Goal: Find contact information: Find contact information

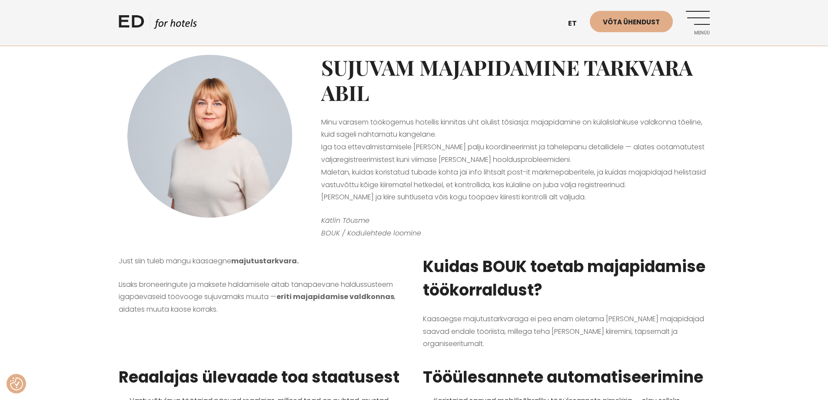
click at [714, 156] on div "Sujuvam majapidamine tarkvara abil Minu varasem töökogemus hotellis kinnitas üh…" at bounding box center [516, 144] width 406 height 200
click at [60, 260] on div "Just siin tuleb mängu kaasaegne majutustarkvara. Lisaks broneeringute ja makset…" at bounding box center [414, 299] width 828 height 110
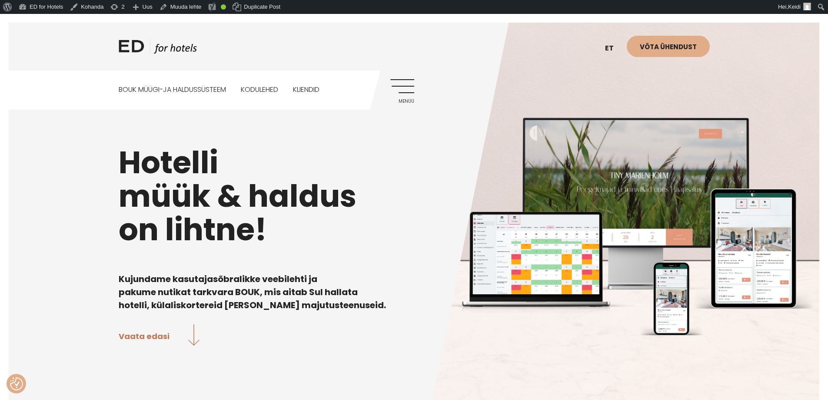
click at [398, 90] on link "Menüü" at bounding box center [403, 91] width 24 height 24
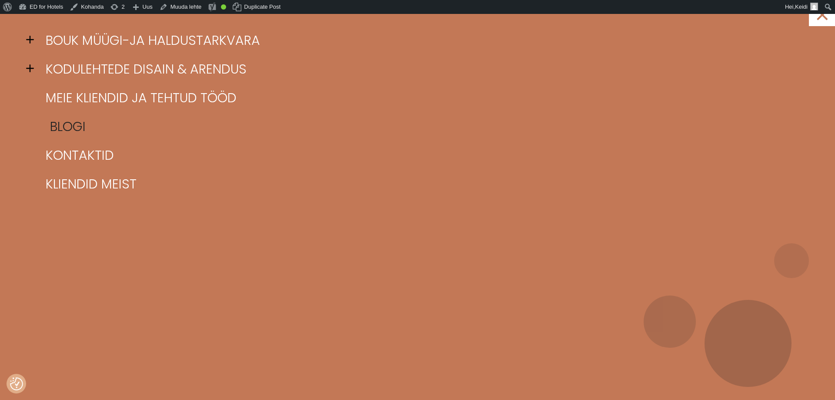
click at [71, 137] on link "Blogi" at bounding box center [428, 126] width 770 height 29
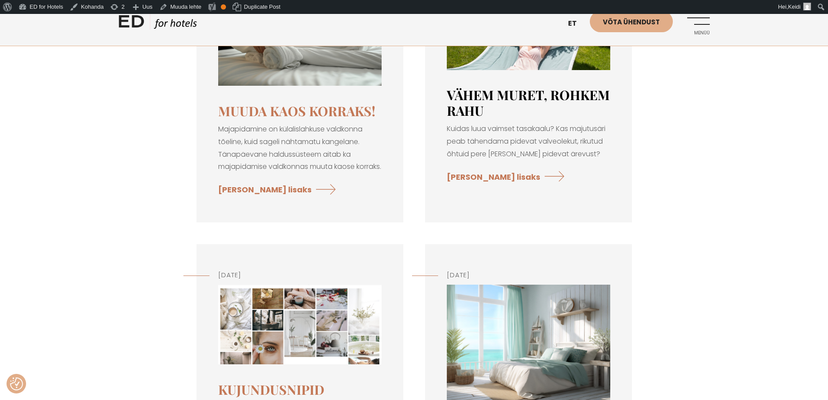
click at [484, 98] on link "Vähem muret, rohkem rahu" at bounding box center [528, 102] width 163 height 33
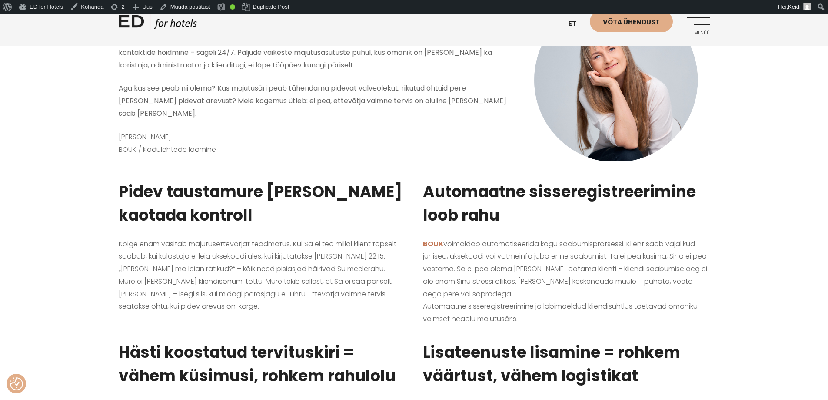
scroll to position [174, 0]
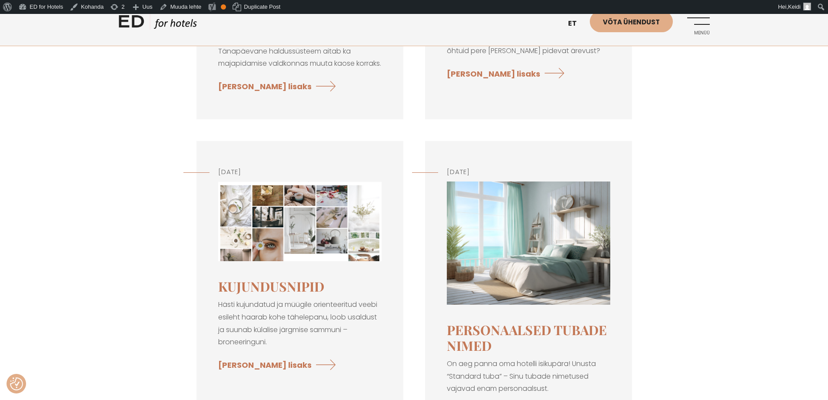
scroll to position [407, 0]
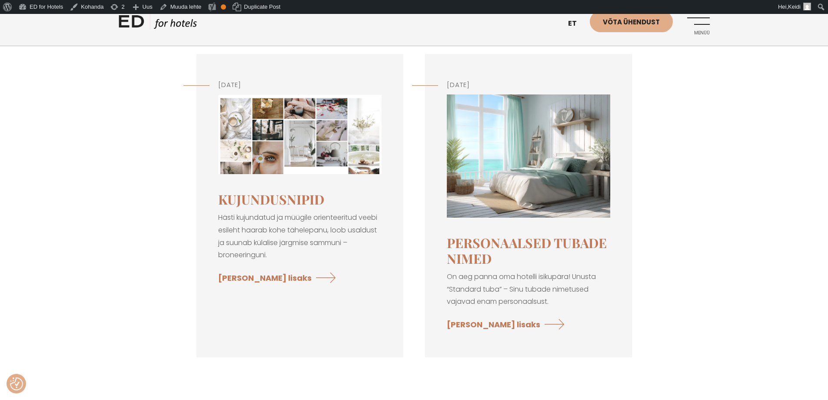
click at [471, 233] on link at bounding box center [529, 228] width 164 height 10
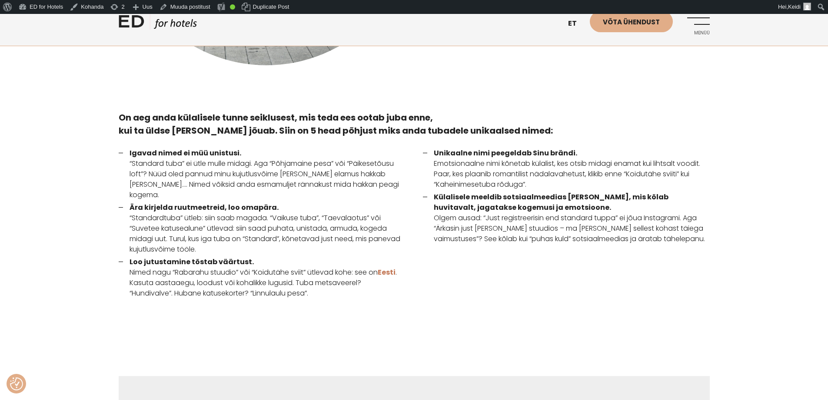
scroll to position [609, 0]
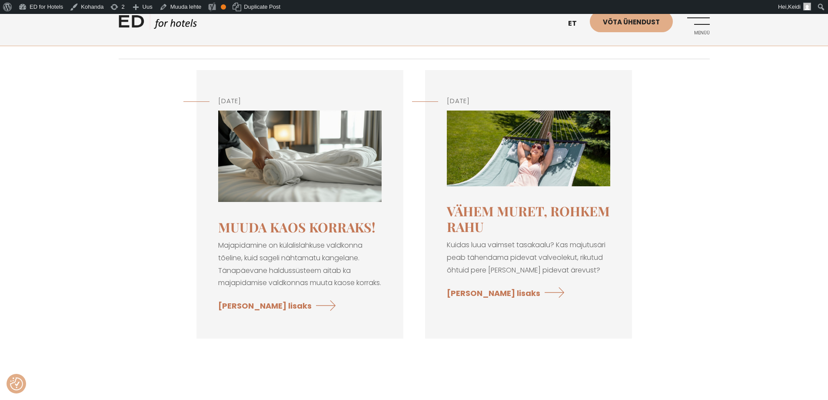
scroll to position [174, 0]
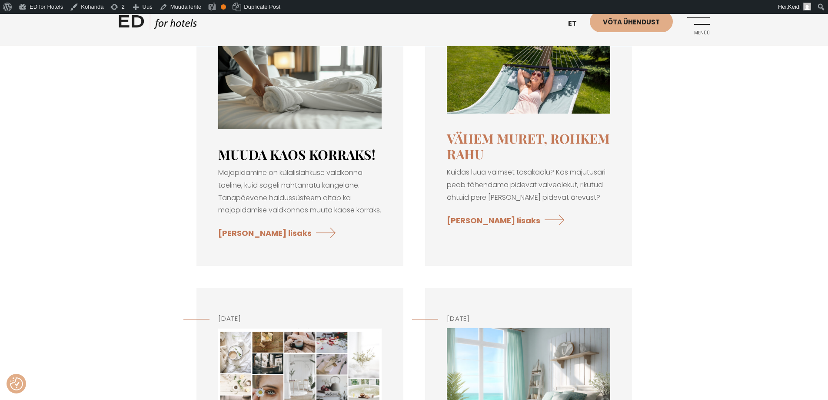
click at [293, 147] on link "Muuda kaos korraks!" at bounding box center [296, 154] width 157 height 17
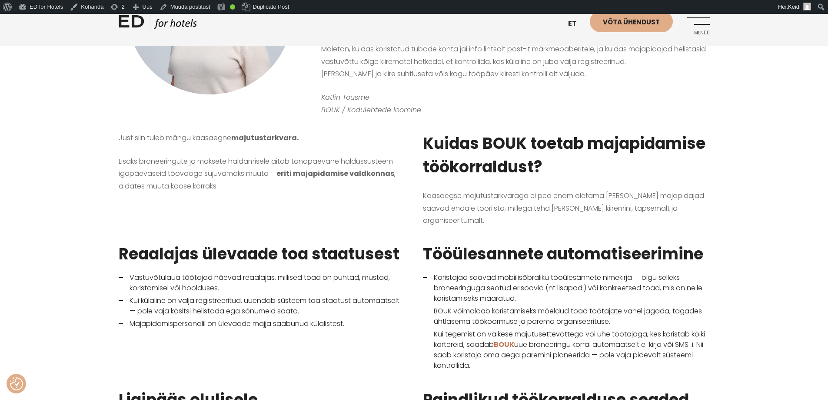
scroll to position [261, 0]
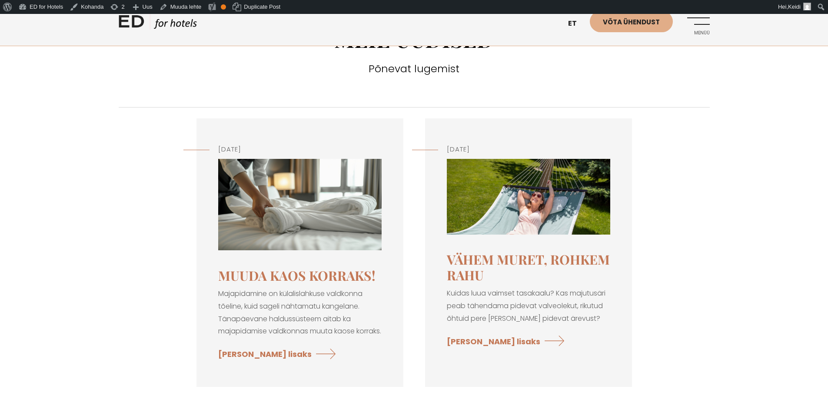
scroll to position [43, 0]
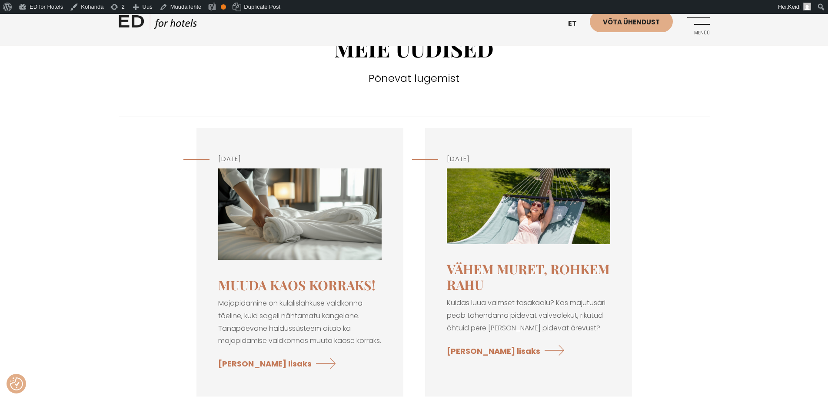
click at [491, 279] on h2 "Vähem muret, rohkem rahu" at bounding box center [529, 276] width 164 height 31
click at [476, 281] on link "Vähem muret, rohkem rahu" at bounding box center [528, 276] width 163 height 33
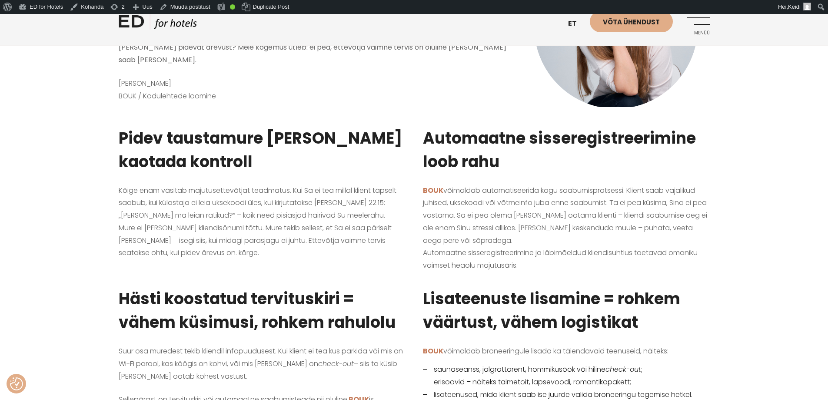
scroll to position [261, 0]
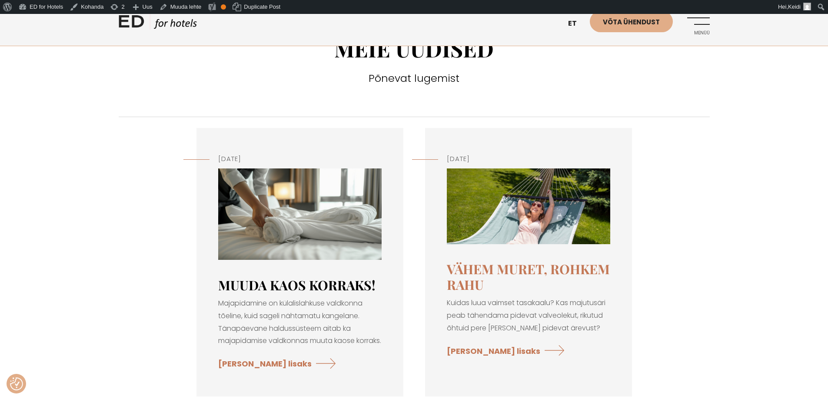
click at [256, 283] on link "Muuda kaos korraks!" at bounding box center [296, 284] width 157 height 17
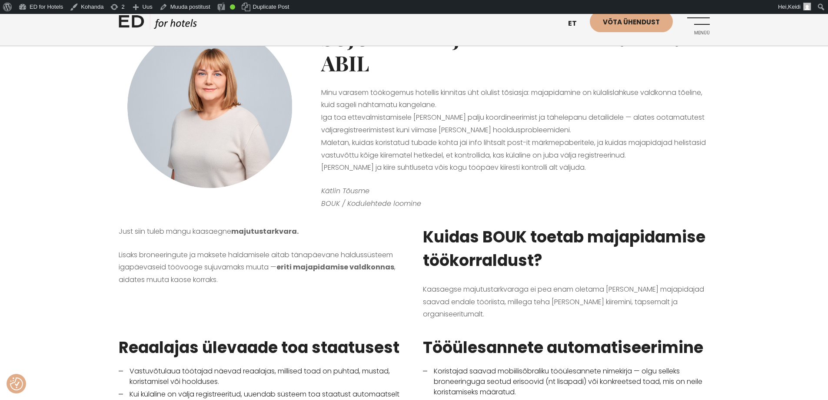
scroll to position [87, 0]
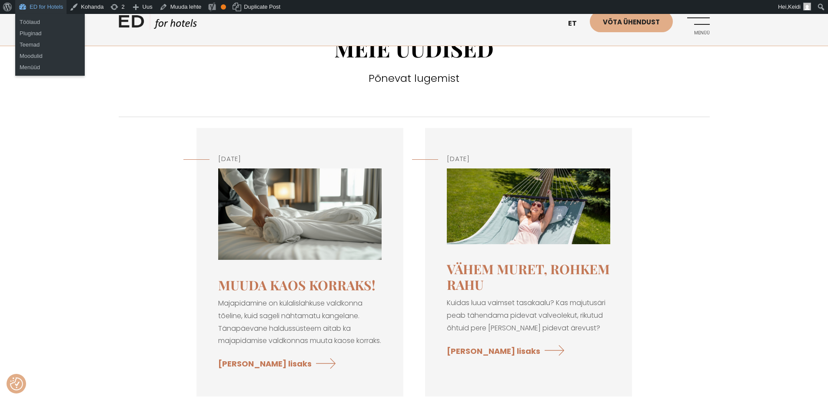
click at [51, 3] on link "ED for Hotels" at bounding box center [40, 7] width 51 height 14
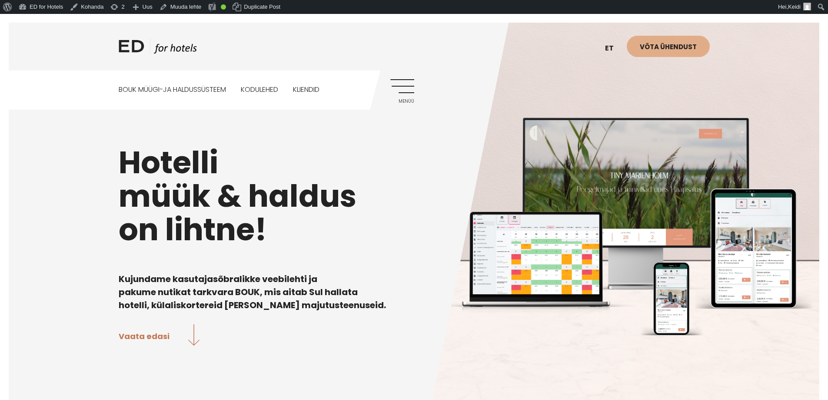
click at [415, 81] on div "ED HOTELS et EN Võta ühendust BOUK MÜÜGI-JA HALDUSSÜSTEEM Kodulehed Kliendid Me…" at bounding box center [414, 62] width 609 height 96
click at [402, 89] on link "Menüü" at bounding box center [403, 91] width 24 height 24
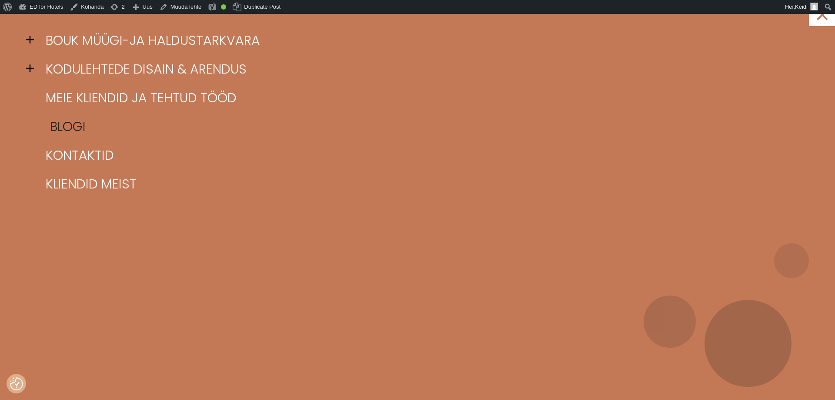
click at [70, 130] on link "Blogi" at bounding box center [428, 126] width 770 height 29
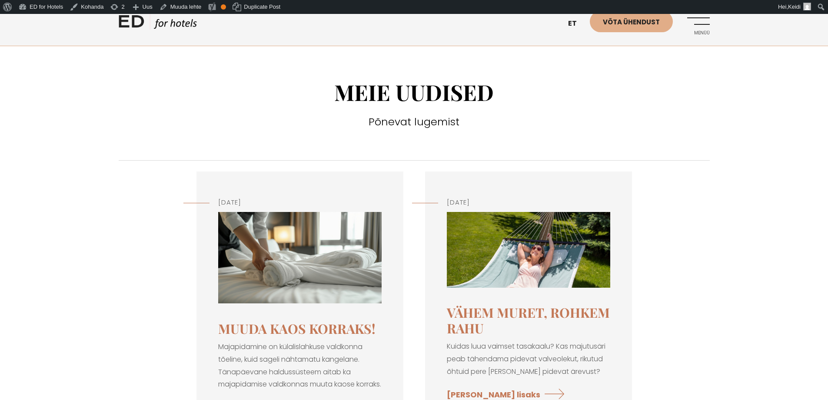
click at [304, 267] on img at bounding box center [300, 258] width 164 height 92
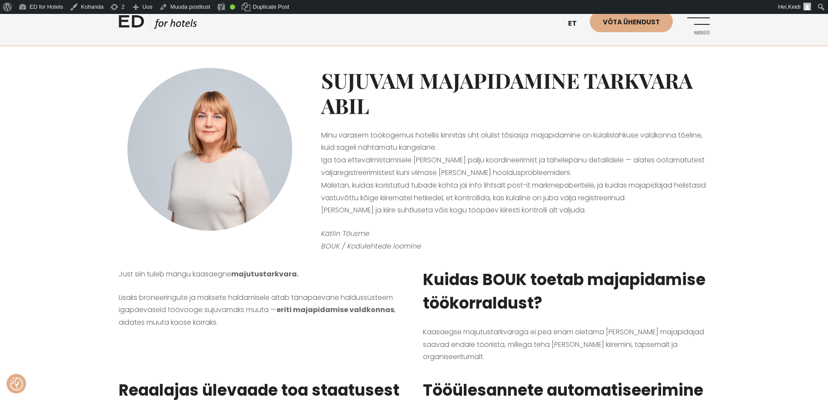
scroll to position [261, 0]
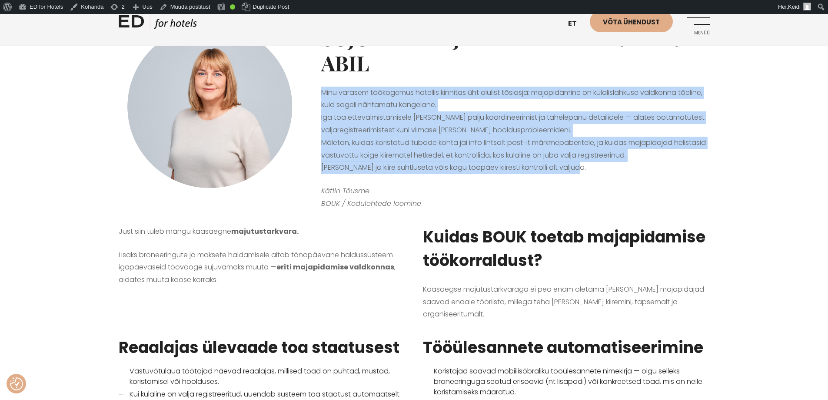
drag, startPoint x: 323, startPoint y: 93, endPoint x: 633, endPoint y: 164, distance: 318.1
click at [633, 164] on p "Minu varasem töökogemus hotellis kinnitas üht olulist tõsiasja: majapidamine on…" at bounding box center [515, 131] width 388 height 88
copy p "Minu varasem töökogemus hotellis kinnitas üht olulist tõsiasja: majapidamine on…"
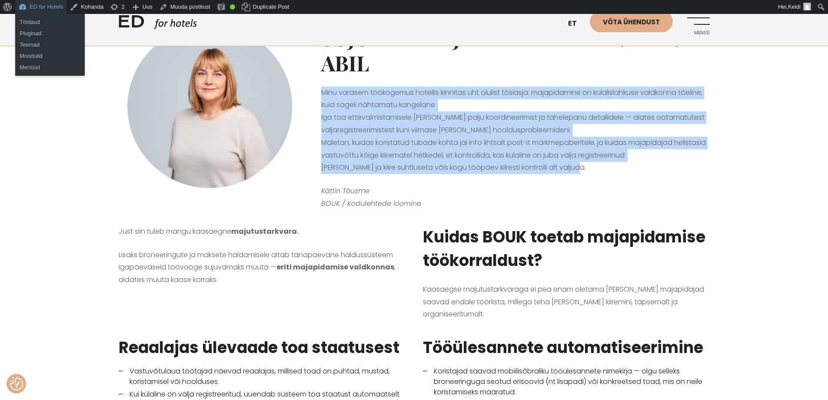
click at [29, 4] on link "ED for Hotels" at bounding box center [40, 7] width 51 height 14
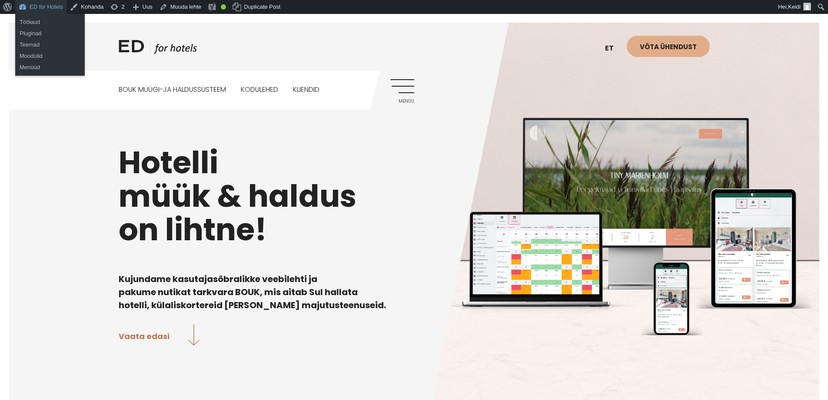
click at [27, 7] on link "ED for Hotels" at bounding box center [40, 7] width 51 height 14
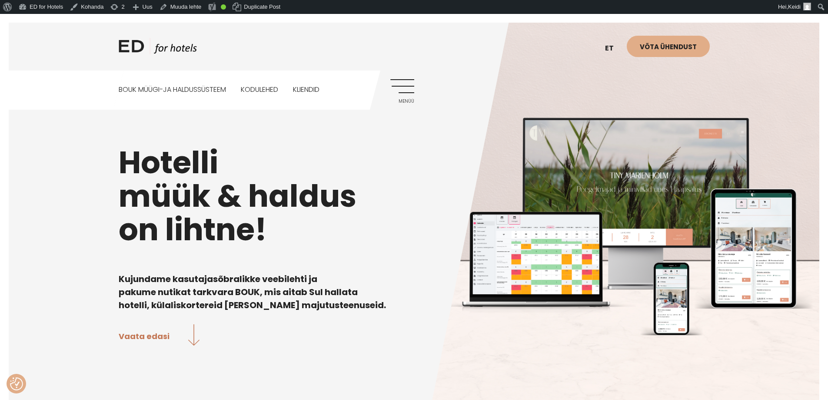
click at [32, 205] on div "Hotelli müük & haldus on lihtne! Kujundame kasutajasõbralikke veebilehti ja pak…" at bounding box center [414, 214] width 828 height 400
click at [398, 83] on link "Menüü" at bounding box center [403, 91] width 24 height 24
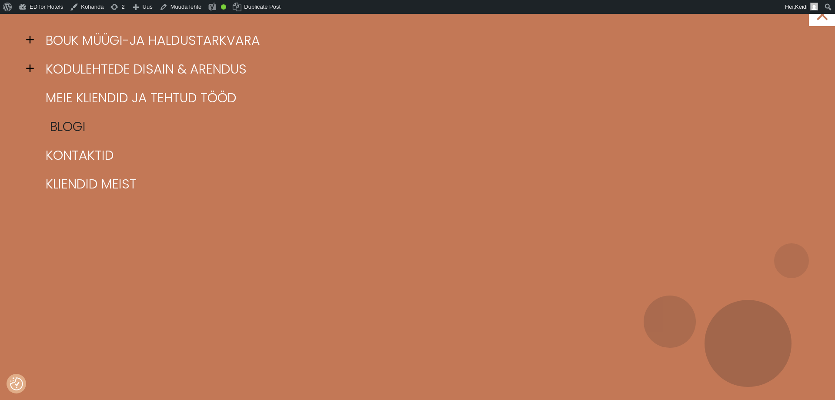
click at [71, 131] on link "Blogi" at bounding box center [428, 126] width 770 height 29
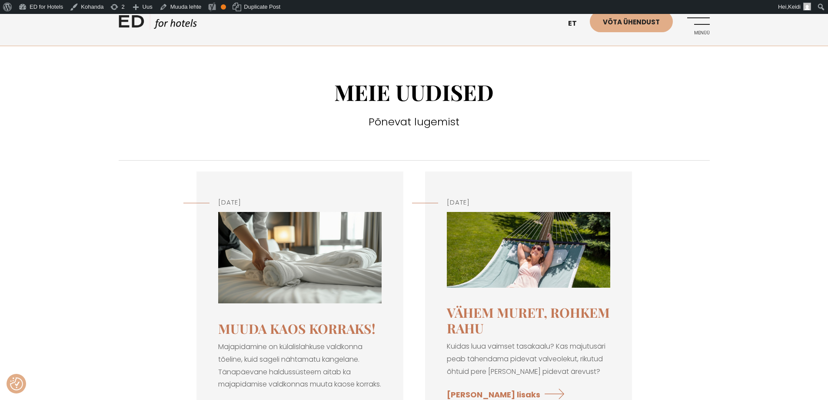
click at [707, 27] on link "Menüü" at bounding box center [698, 23] width 24 height 24
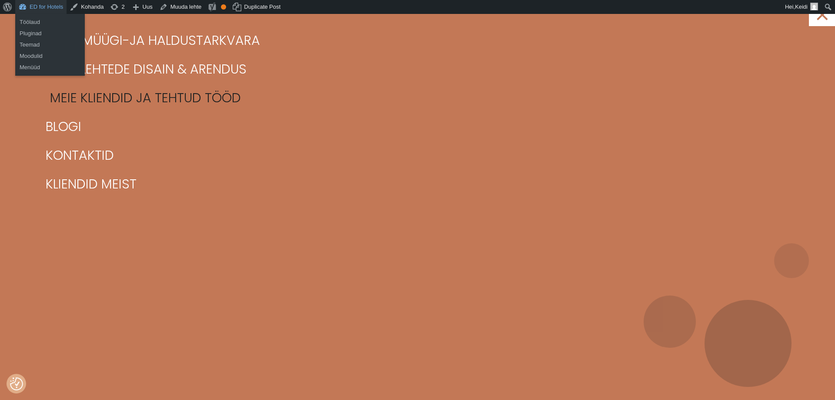
click at [324, 92] on link "Meie kliendid ja tehtud tööd" at bounding box center [428, 97] width 770 height 29
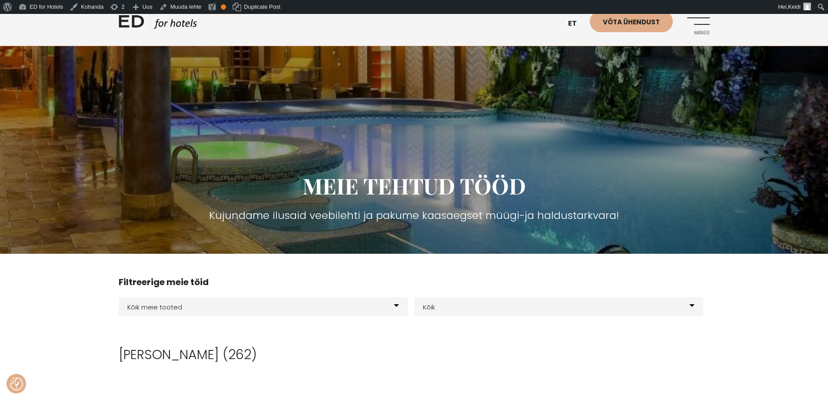
click at [183, 22] on link "ED HOTELS" at bounding box center [158, 24] width 78 height 22
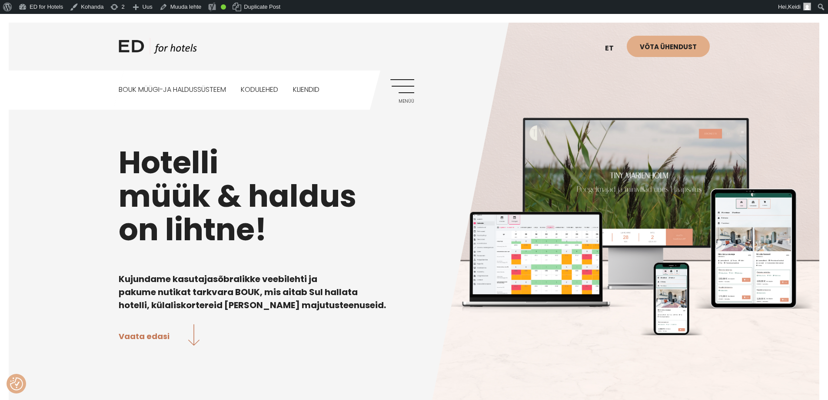
click at [123, 254] on div "Hotelli müük & haldus on lihtne! Kujundame kasutajasõbralikke veebilehti ja pak…" at bounding box center [414, 213] width 591 height 267
click at [403, 85] on link "Menüü" at bounding box center [403, 91] width 24 height 24
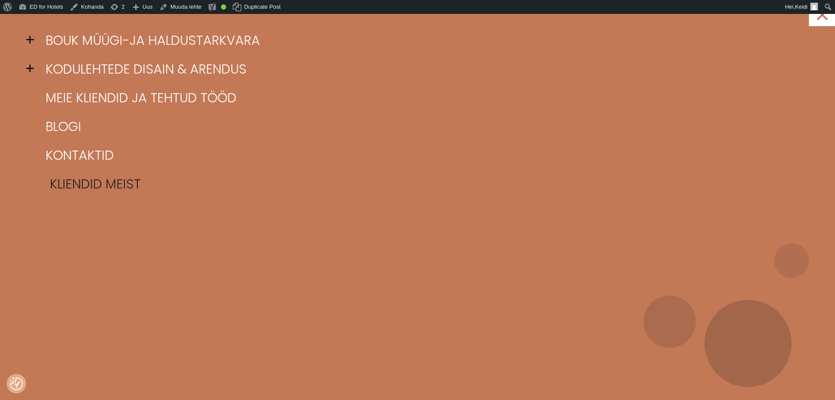
click at [74, 182] on link "Kliendid meist" at bounding box center [428, 184] width 770 height 29
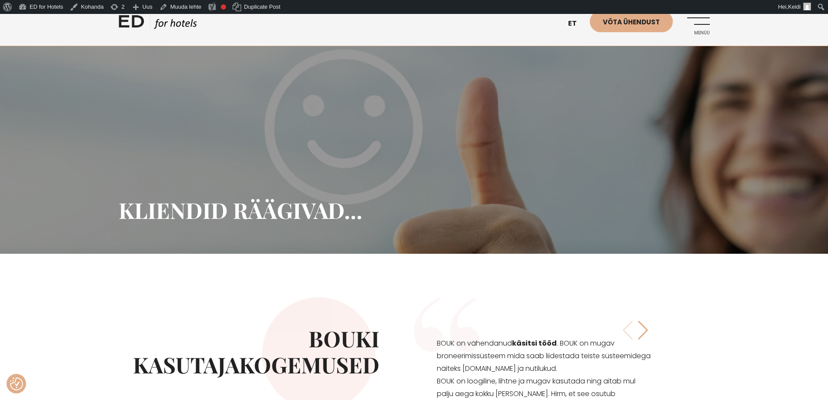
click at [708, 30] on span "Menüü" at bounding box center [698, 32] width 24 height 5
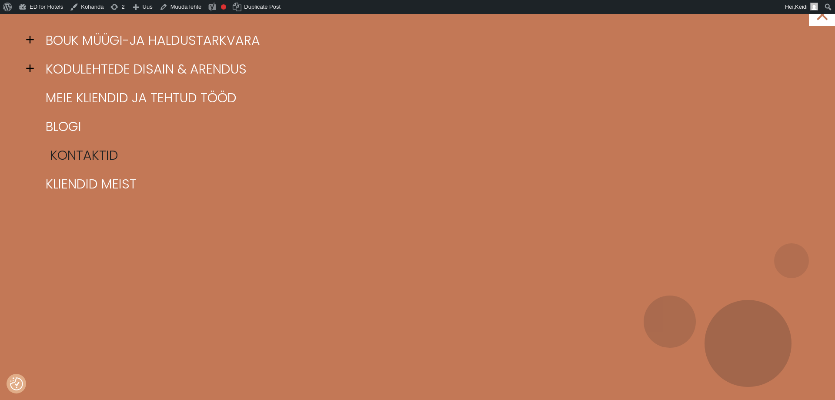
click at [104, 151] on link "Kontaktid" at bounding box center [428, 155] width 770 height 29
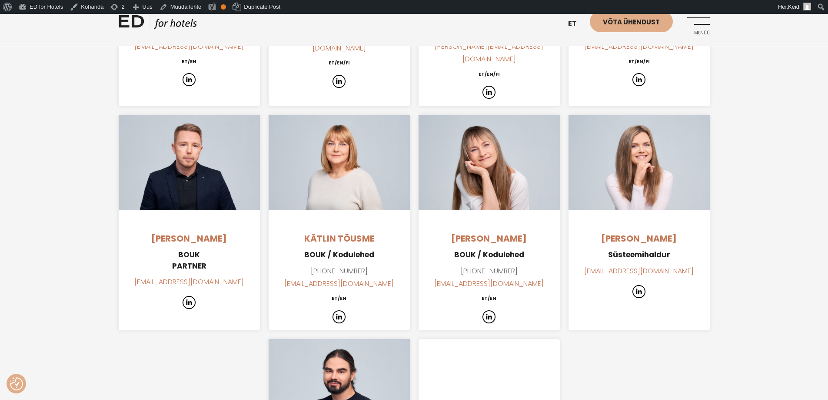
scroll to position [826, 0]
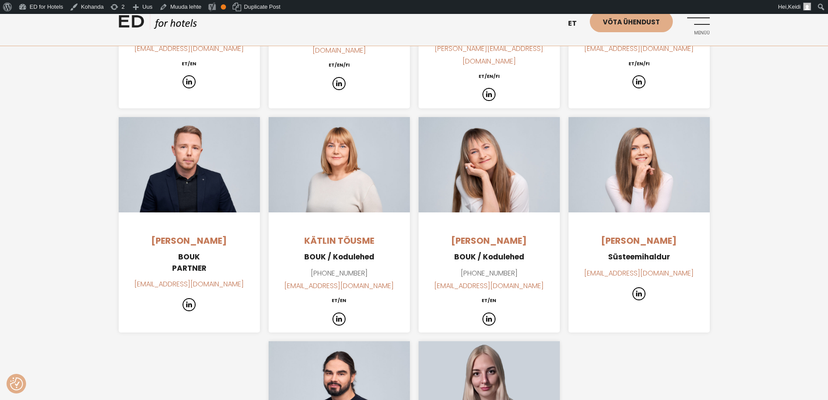
click at [674, 227] on div "Keidi Kruusandi Süsteemihaldur info@edhotels.com" at bounding box center [639, 224] width 141 height 215
drag, startPoint x: 675, startPoint y: 230, endPoint x: 604, endPoint y: 232, distance: 70.9
click at [604, 251] on h5 "Süsteemihaldur" at bounding box center [639, 256] width 141 height 11
copy h5 "Süsteemihaldur"
click at [45, 3] on link "ED for Hotels" at bounding box center [40, 7] width 51 height 14
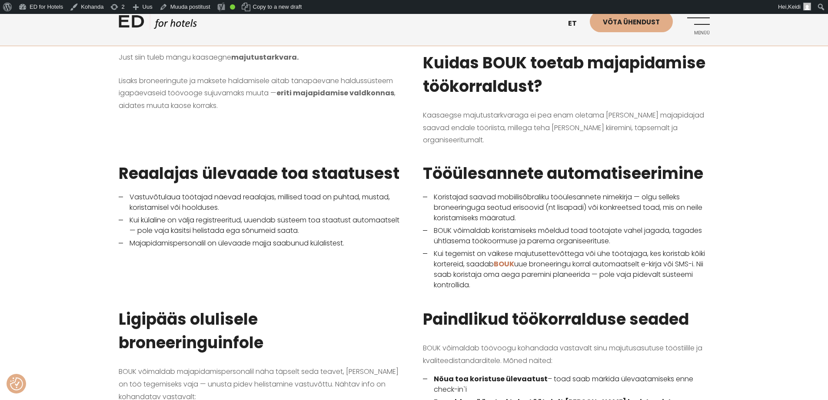
scroll to position [478, 0]
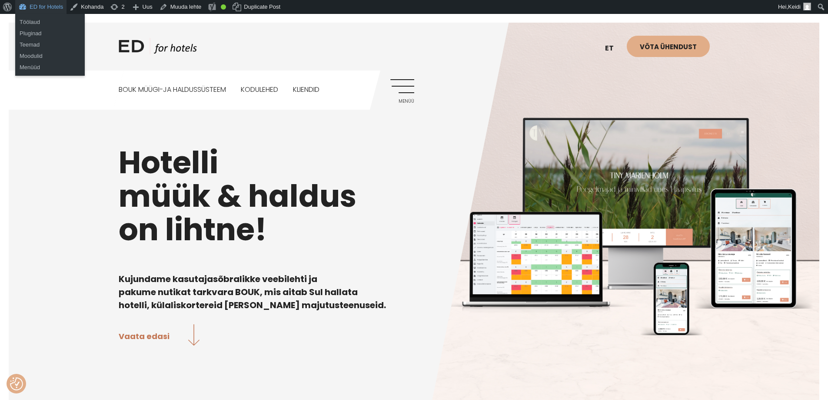
click at [41, 5] on link "ED for Hotels" at bounding box center [40, 7] width 51 height 14
